Goal: Obtain resource: Obtain resource

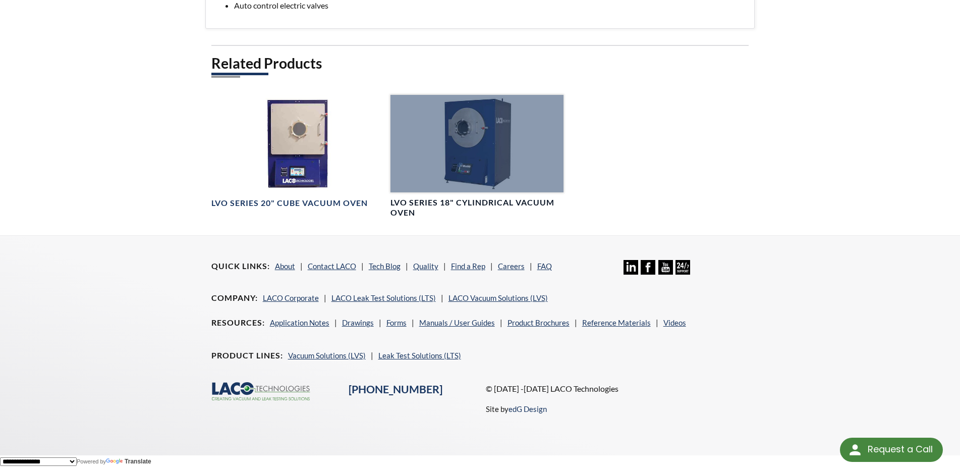
scroll to position [307, 0]
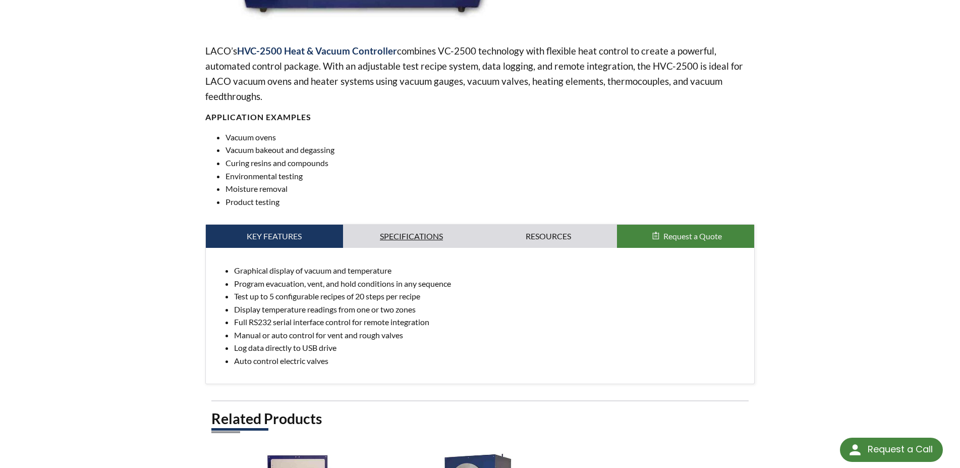
click at [420, 246] on link "Specifications" at bounding box center [411, 235] width 137 height 23
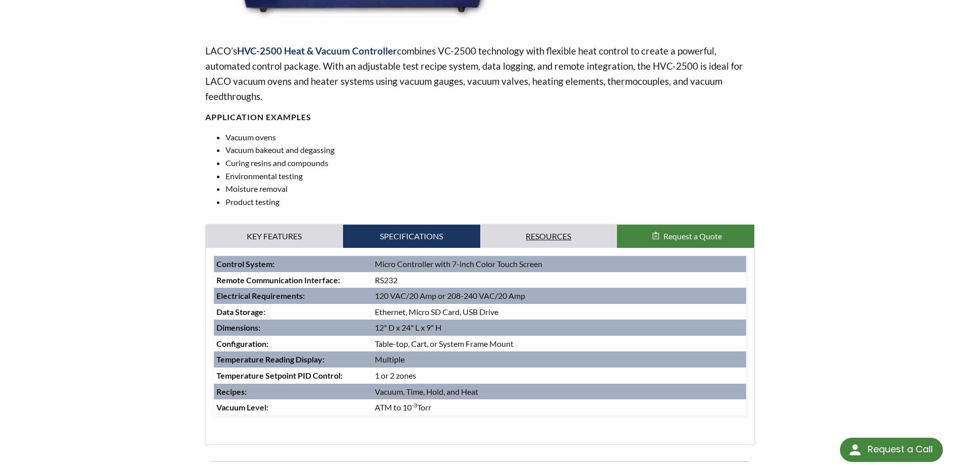
click at [560, 242] on link "Resources" at bounding box center [548, 235] width 137 height 23
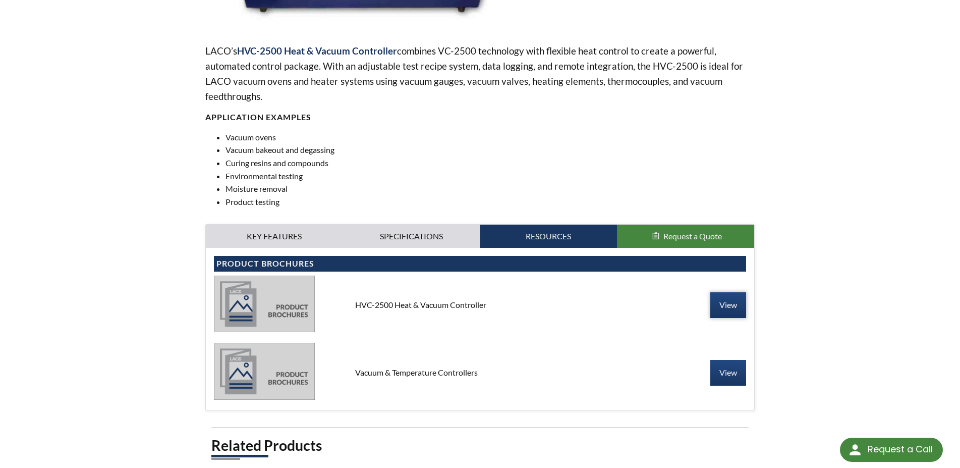
click at [721, 316] on link "View" at bounding box center [728, 304] width 36 height 25
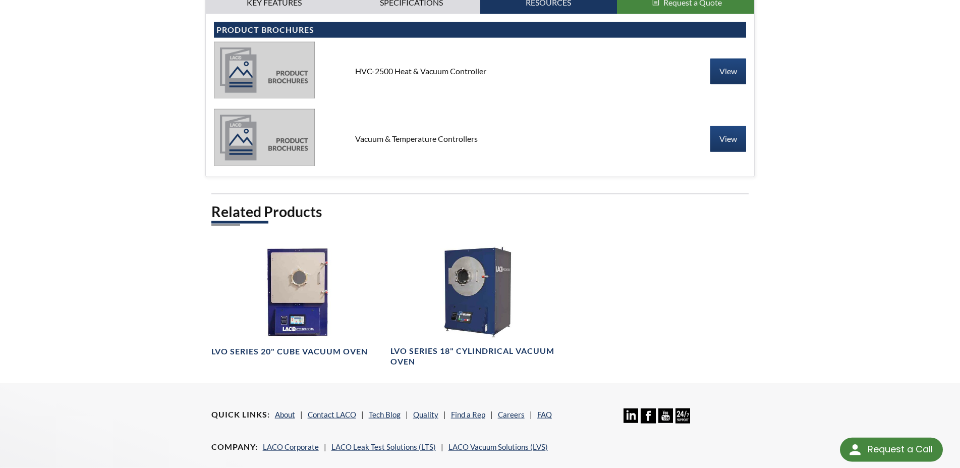
scroll to position [515, 0]
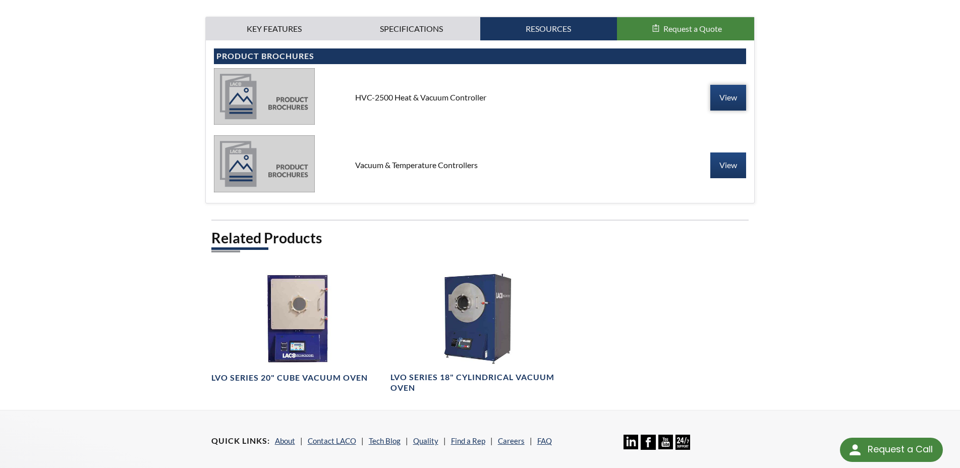
click at [727, 103] on link "View" at bounding box center [728, 97] width 36 height 25
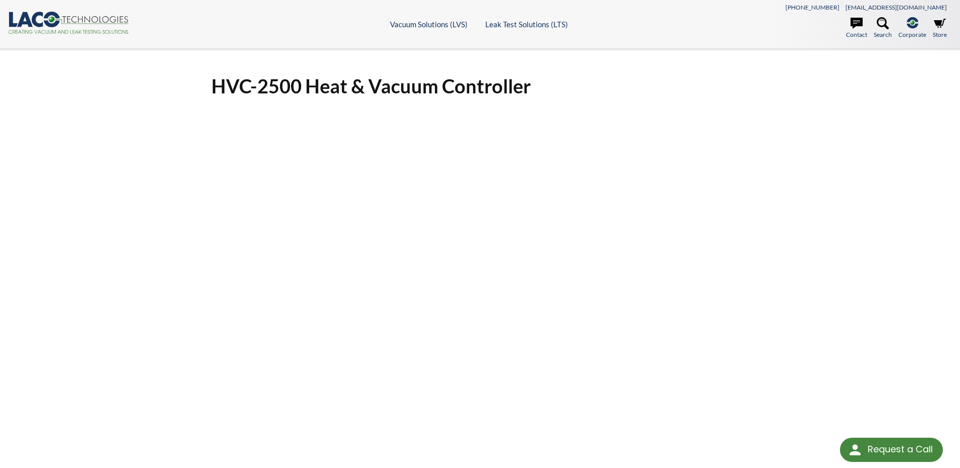
scroll to position [103, 0]
